Goal: Find specific page/section: Find specific page/section

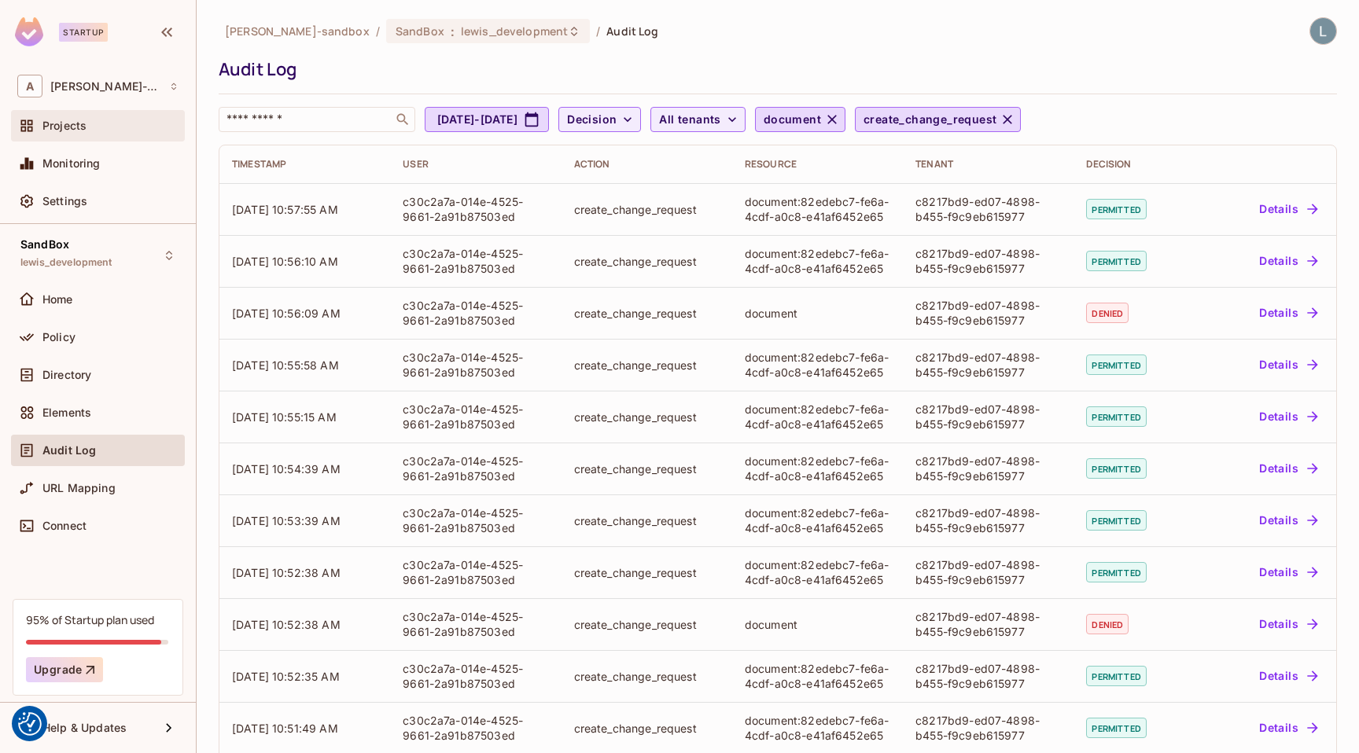
click at [96, 130] on div "Projects" at bounding box center [110, 126] width 136 height 13
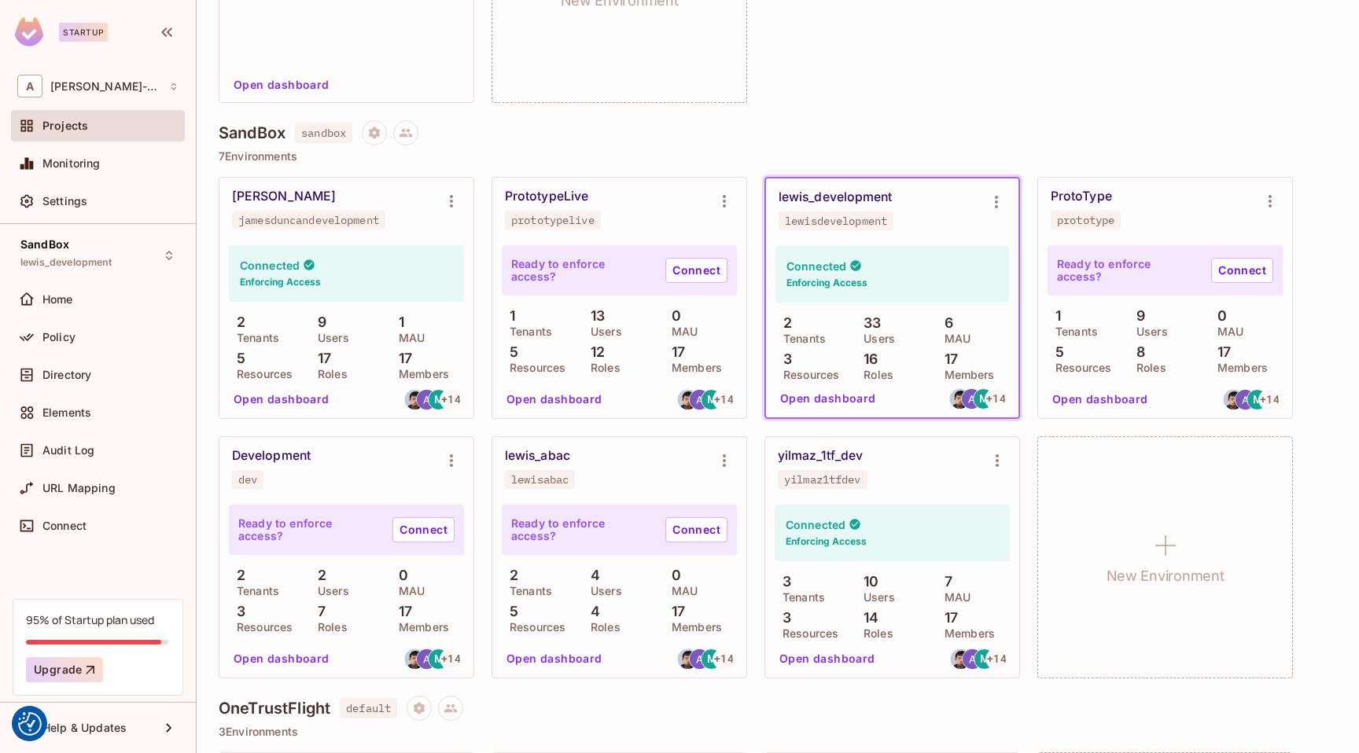
scroll to position [611, 0]
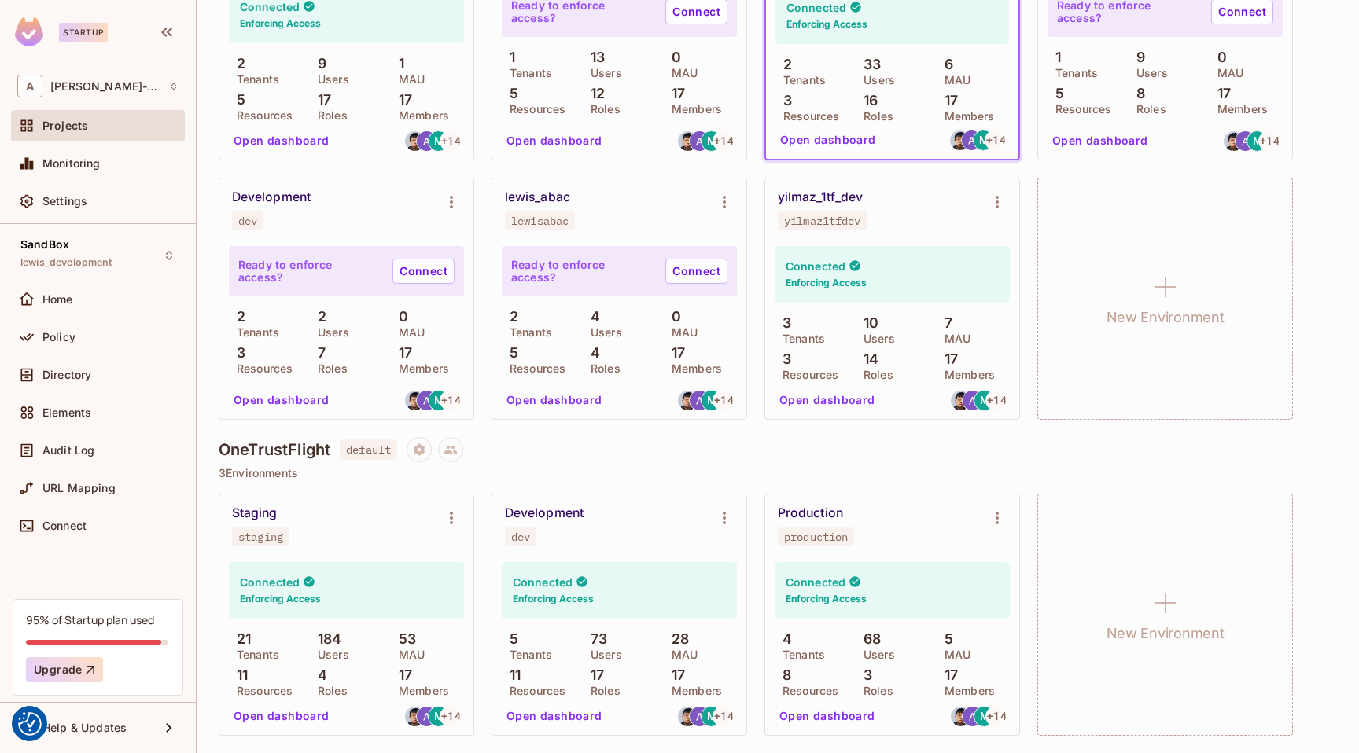
click at [543, 718] on button "Open dashboard" at bounding box center [554, 716] width 109 height 25
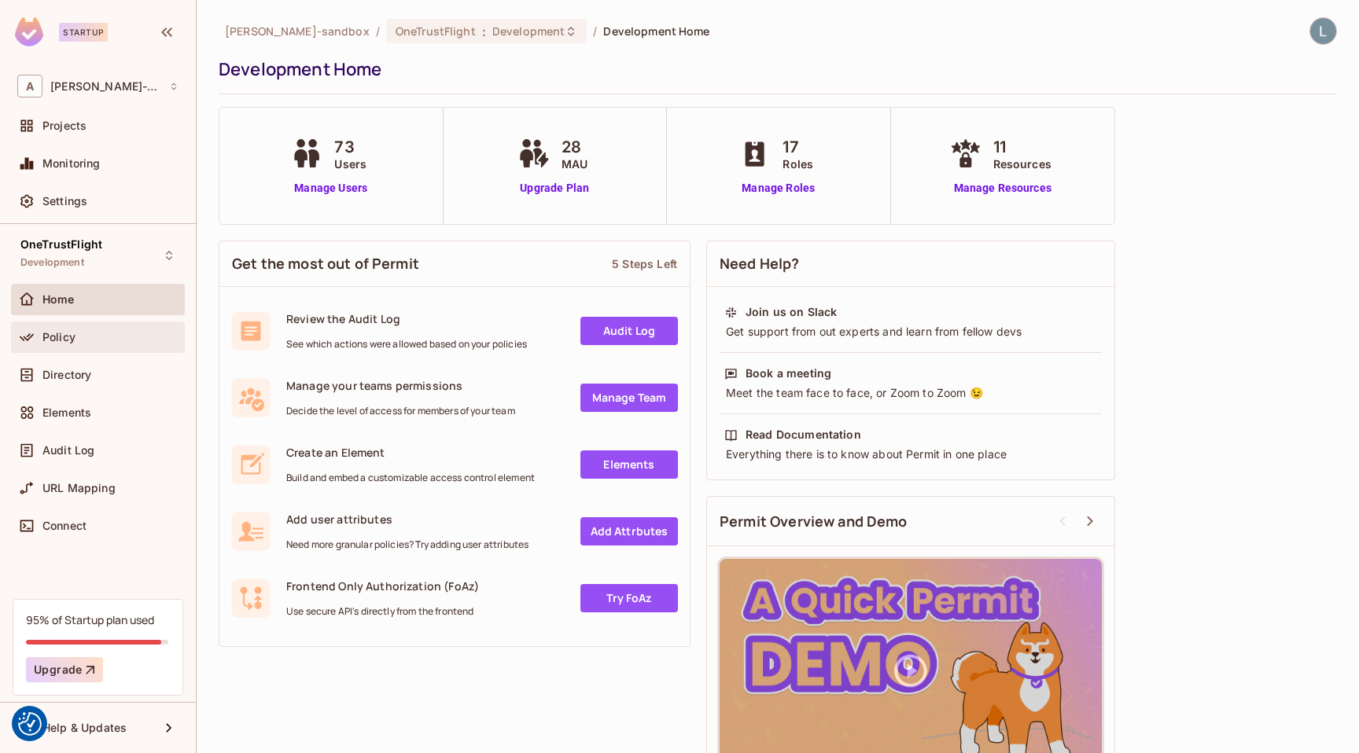
click at [74, 341] on span "Policy" at bounding box center [58, 337] width 33 height 13
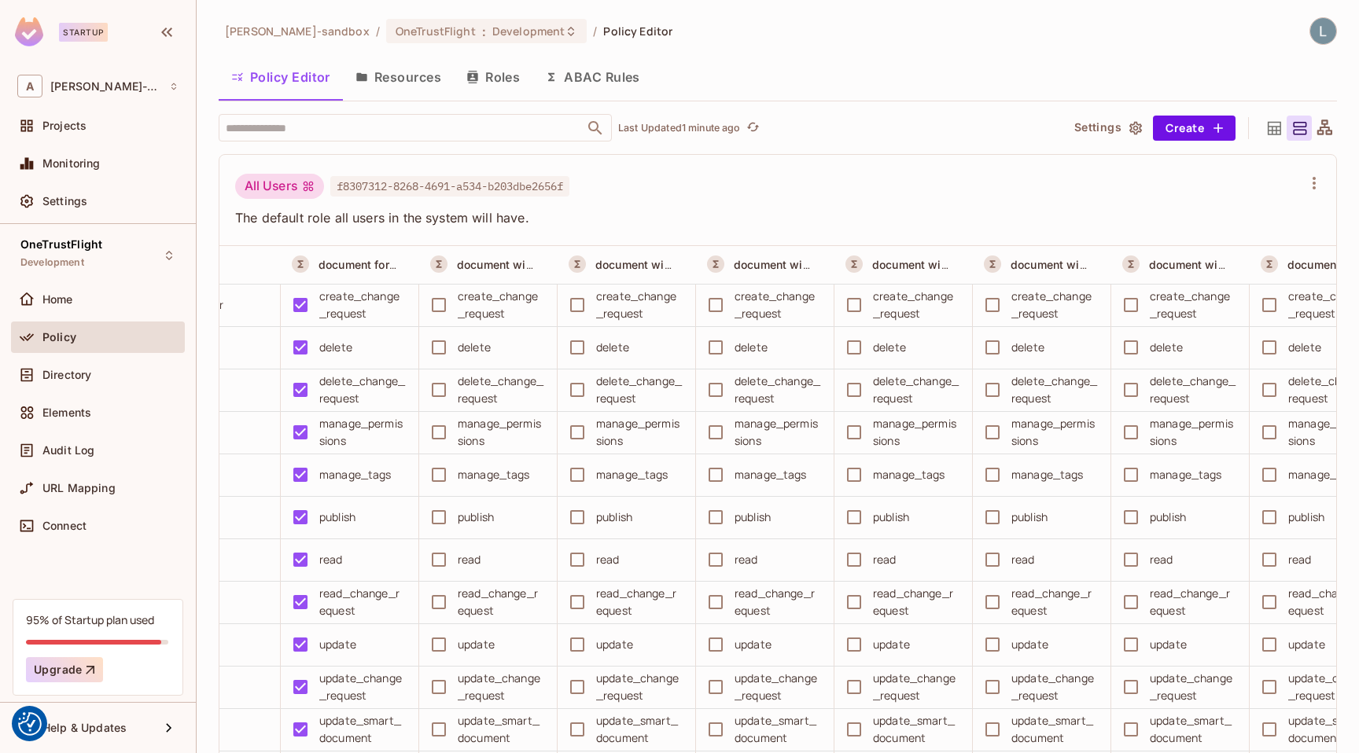
scroll to position [0, 1456]
click at [823, 674] on div "update_change_request" at bounding box center [783, 687] width 87 height 35
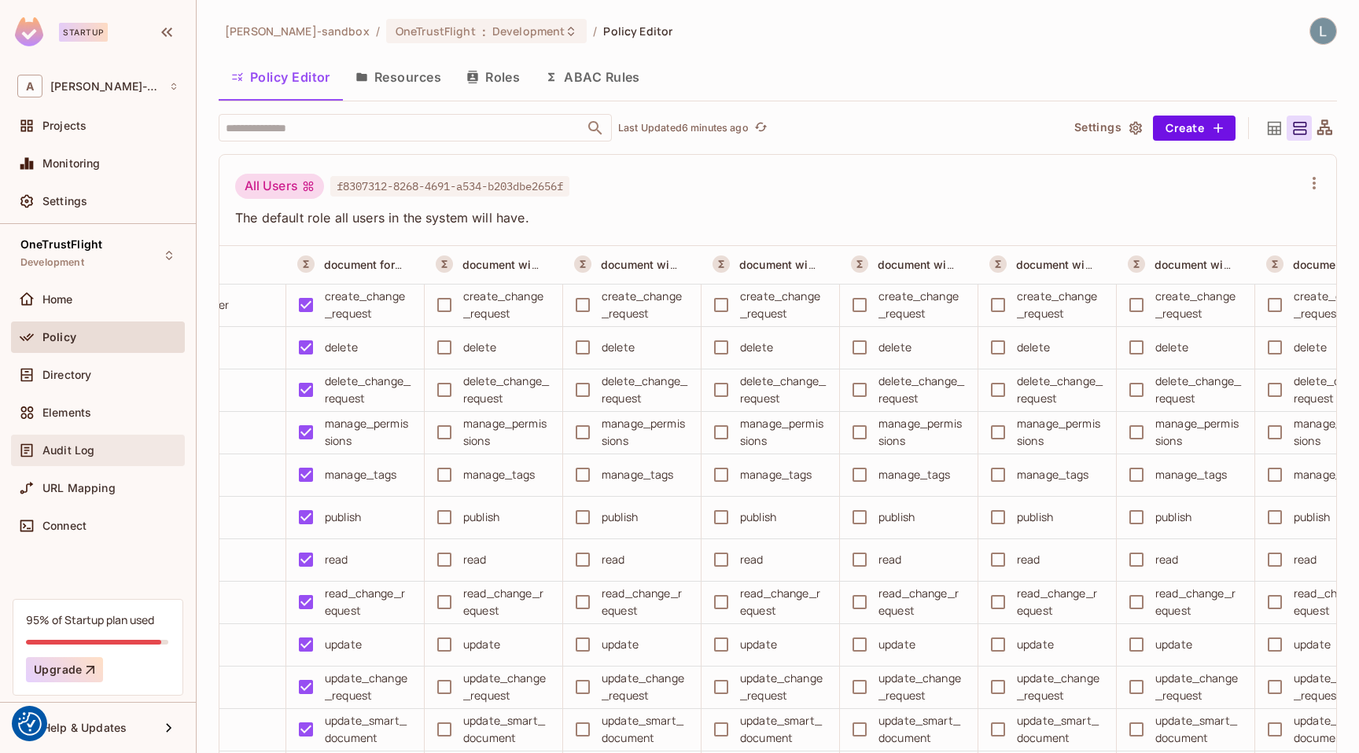
click at [85, 442] on div "Audit Log" at bounding box center [97, 450] width 161 height 19
